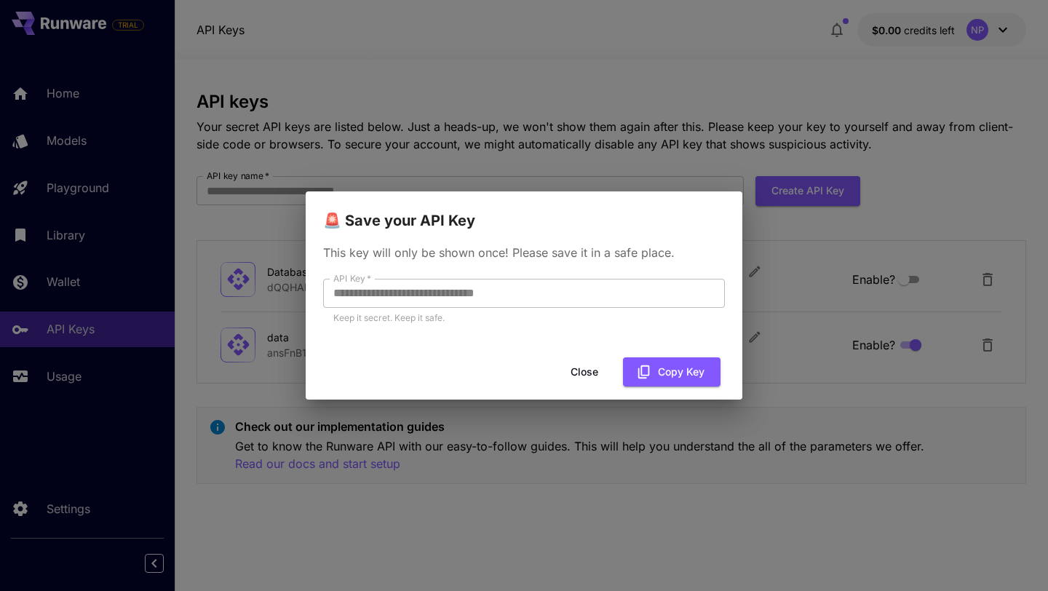
click at [574, 371] on button "Close" at bounding box center [584, 372] width 65 height 30
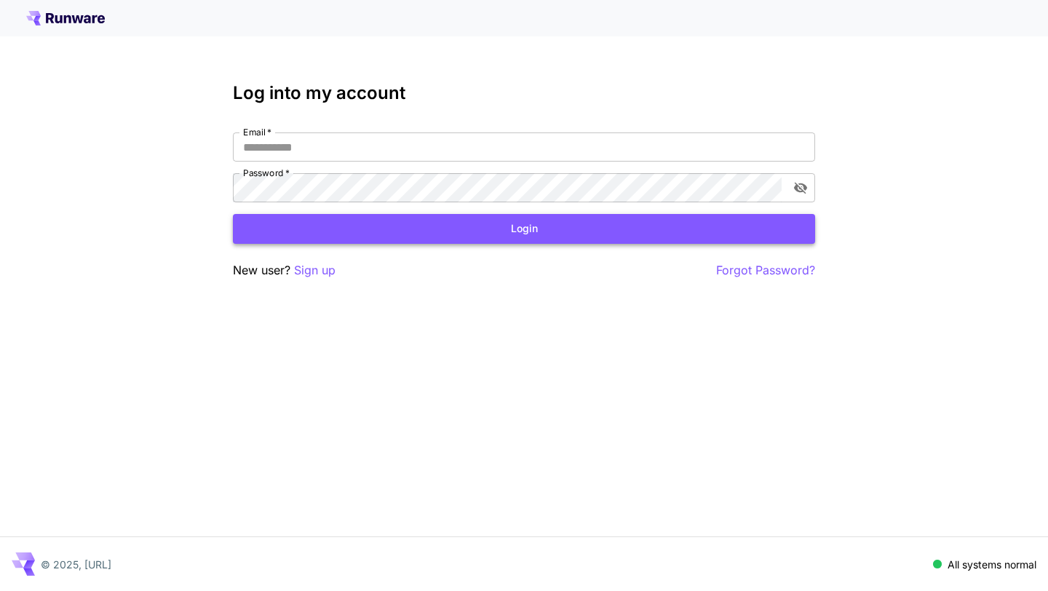
type input "**********"
click at [533, 234] on button "Login" at bounding box center [524, 229] width 582 height 30
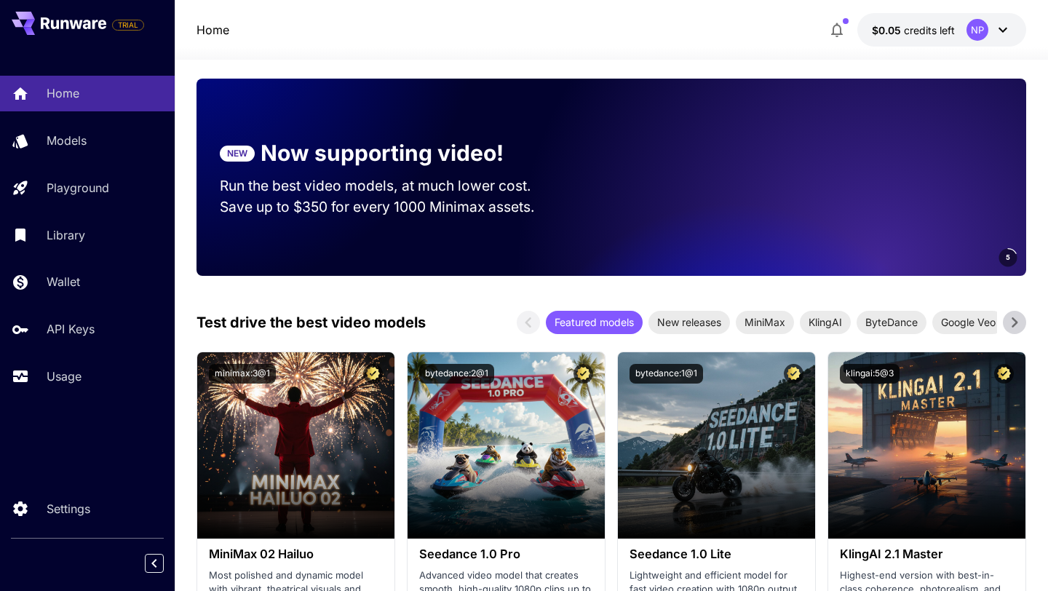
scroll to position [151, 0]
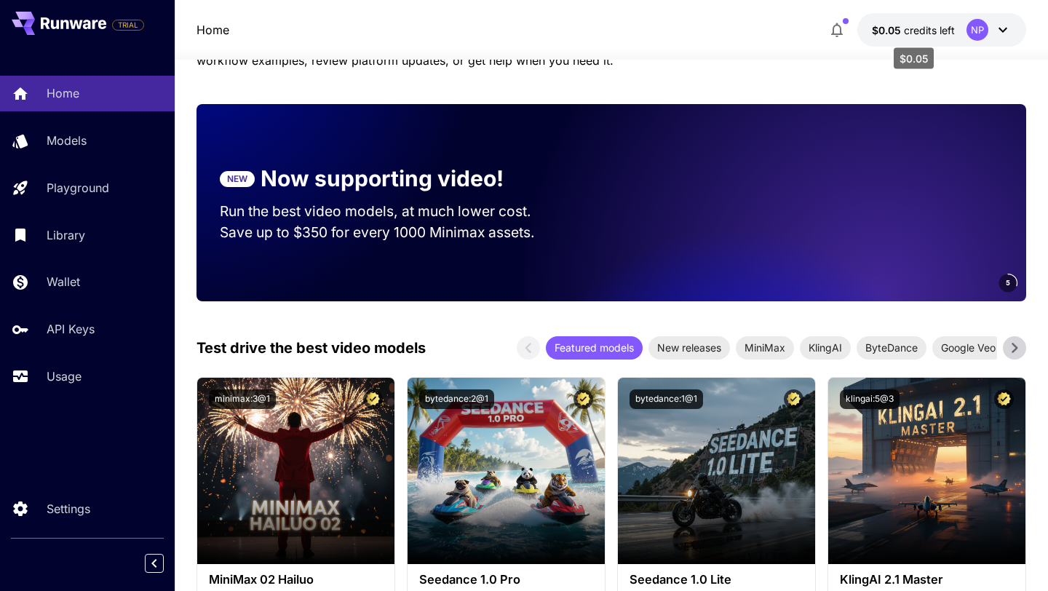
click at [919, 23] on p "$0.05 credits left" at bounding box center [913, 30] width 83 height 15
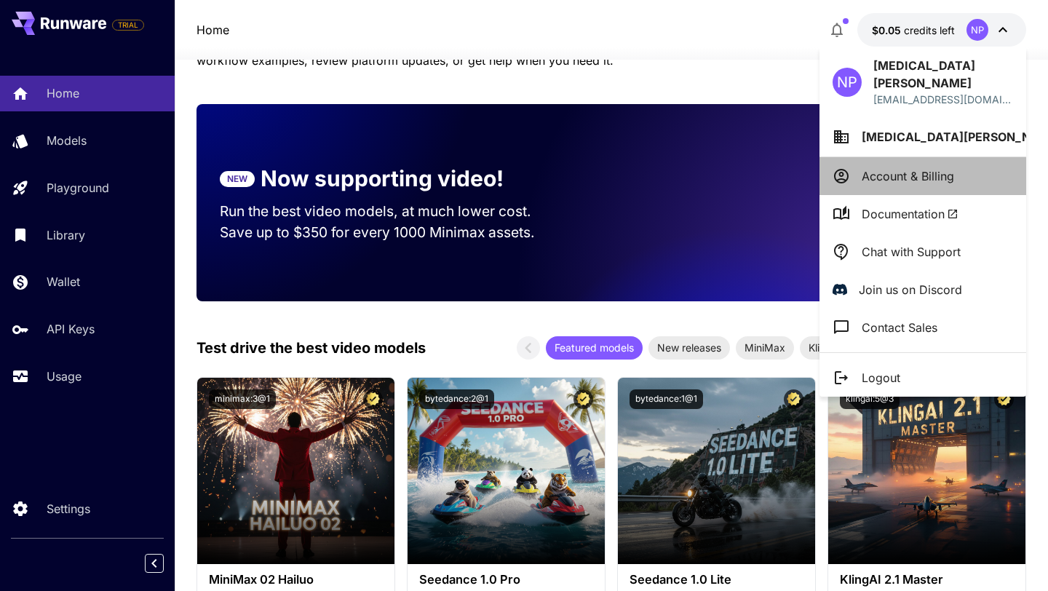
click at [895, 173] on li "Account & Billing" at bounding box center [922, 176] width 207 height 38
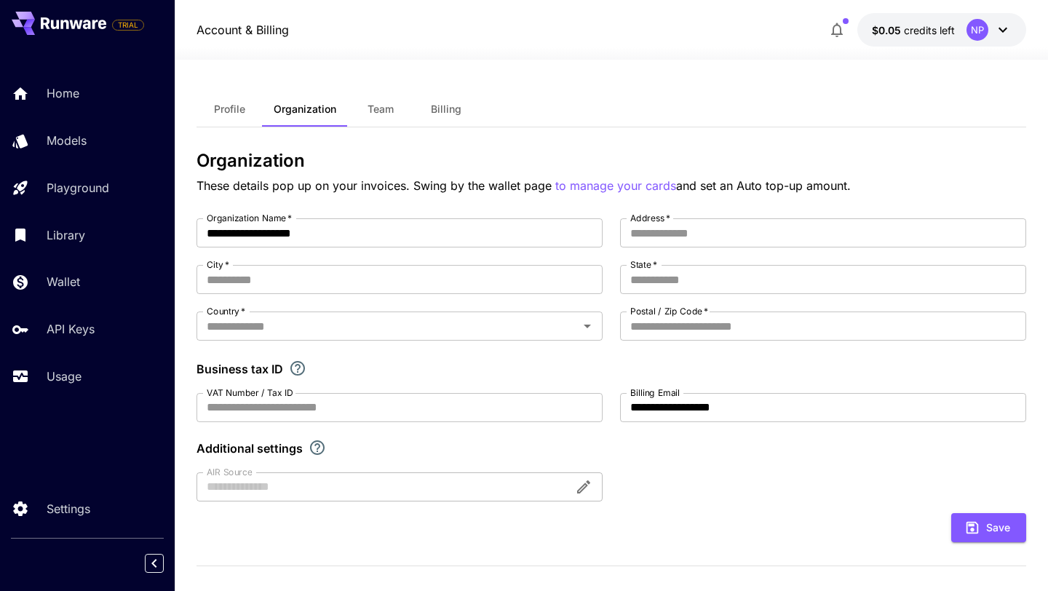
click at [446, 119] on button "Billing" at bounding box center [445, 109] width 65 height 35
